Goal: Navigation & Orientation: Find specific page/section

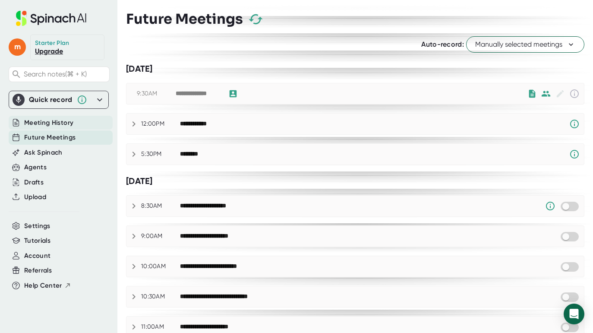
click at [59, 122] on span "Meeting History" at bounding box center [48, 123] width 49 height 10
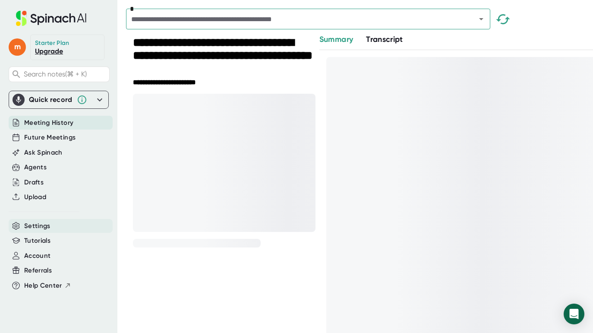
click at [38, 223] on span "Settings" at bounding box center [37, 226] width 26 height 10
